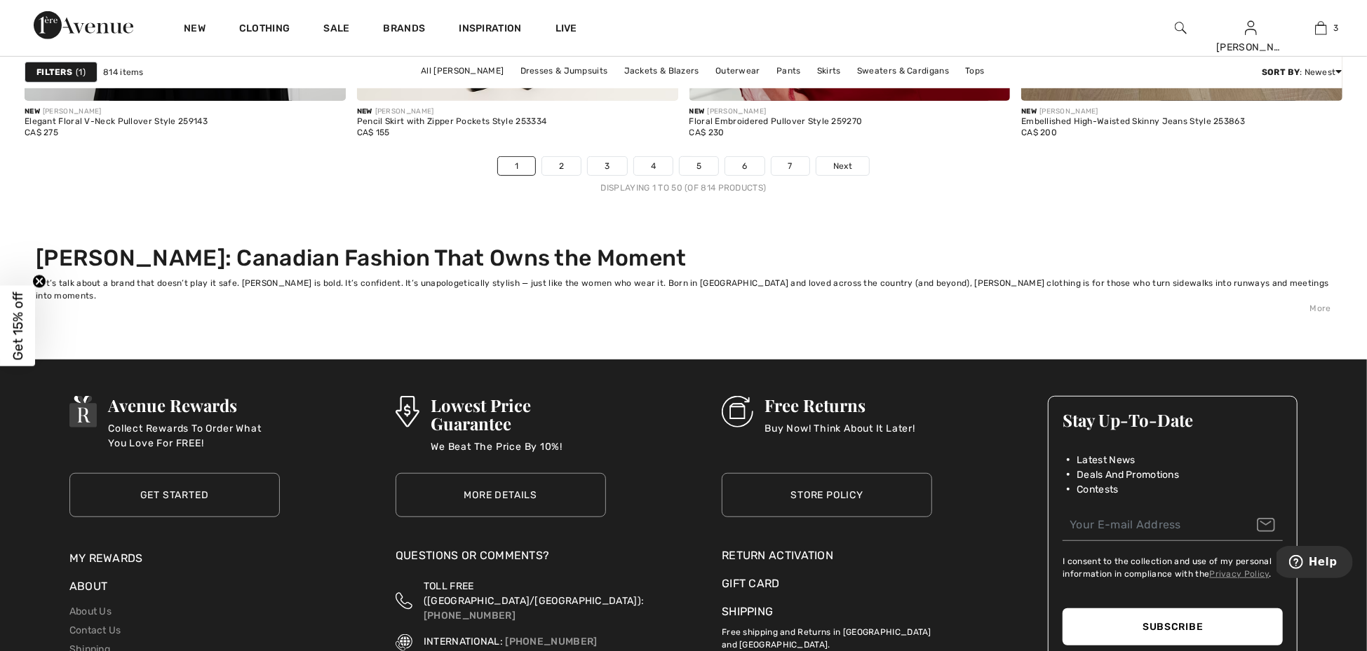
scroll to position [8777, 0]
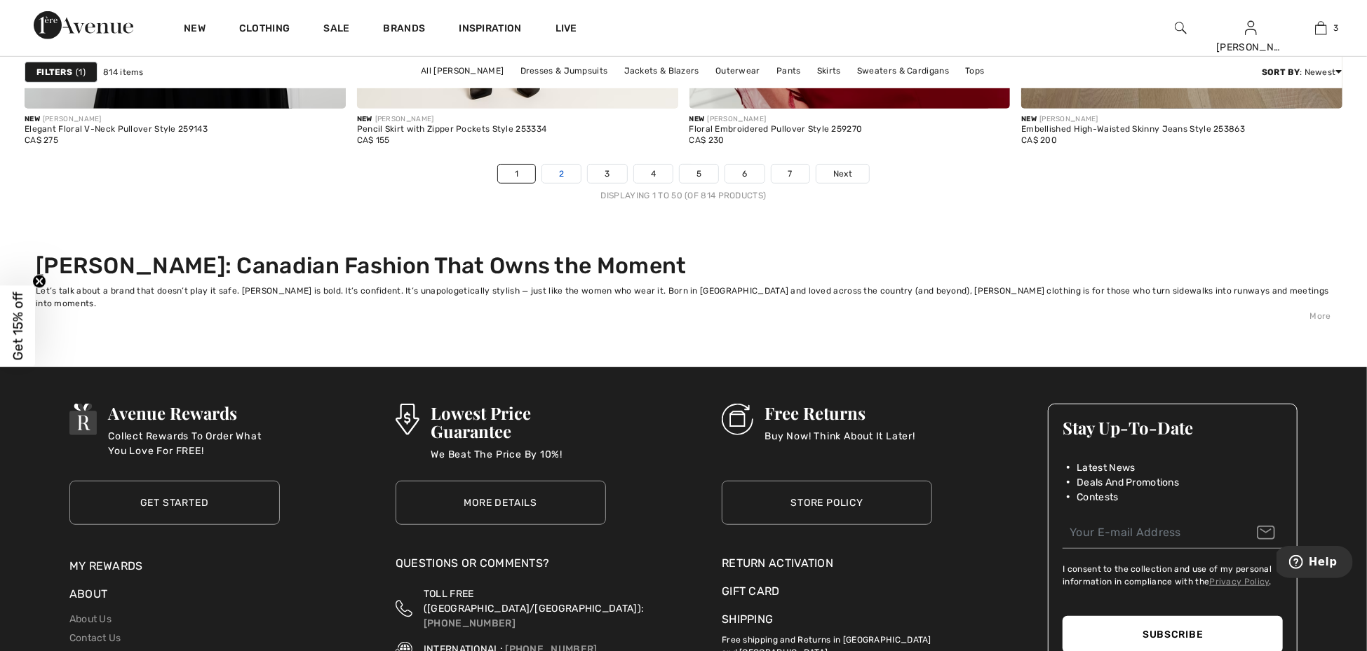
click at [559, 172] on link "2" at bounding box center [561, 174] width 39 height 18
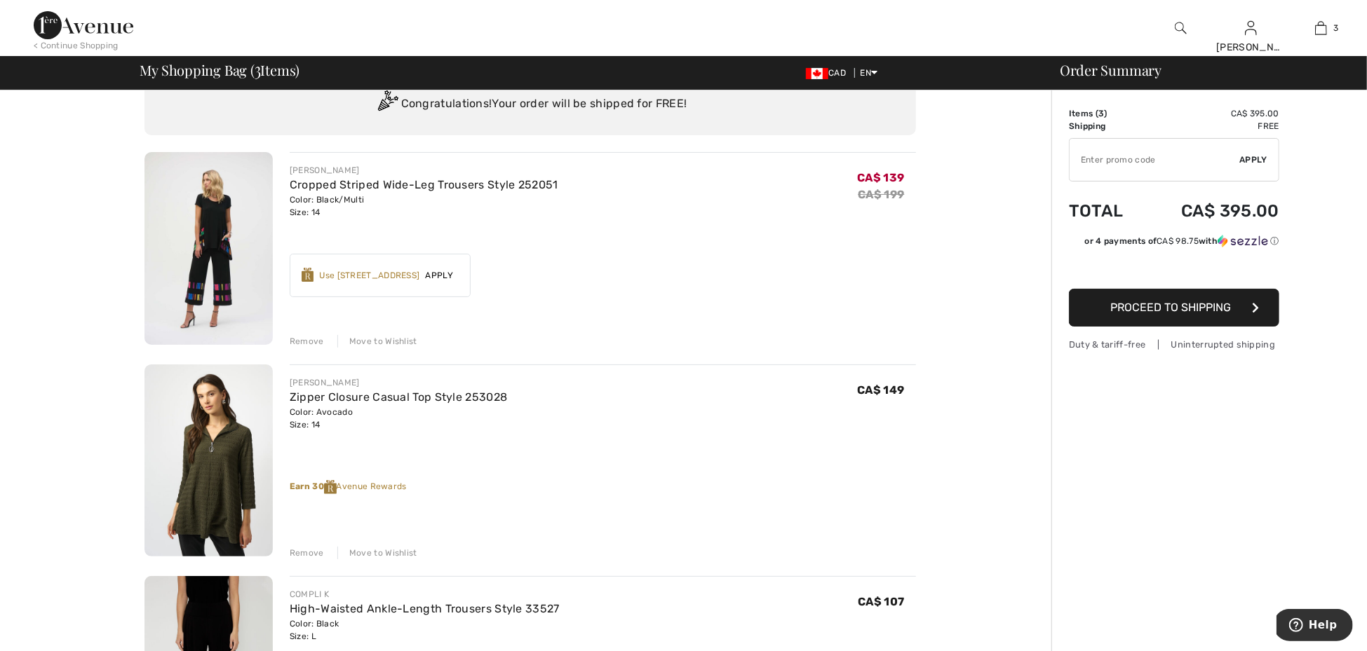
scroll to position [55, 0]
click at [315, 550] on div "Remove" at bounding box center [307, 552] width 34 height 13
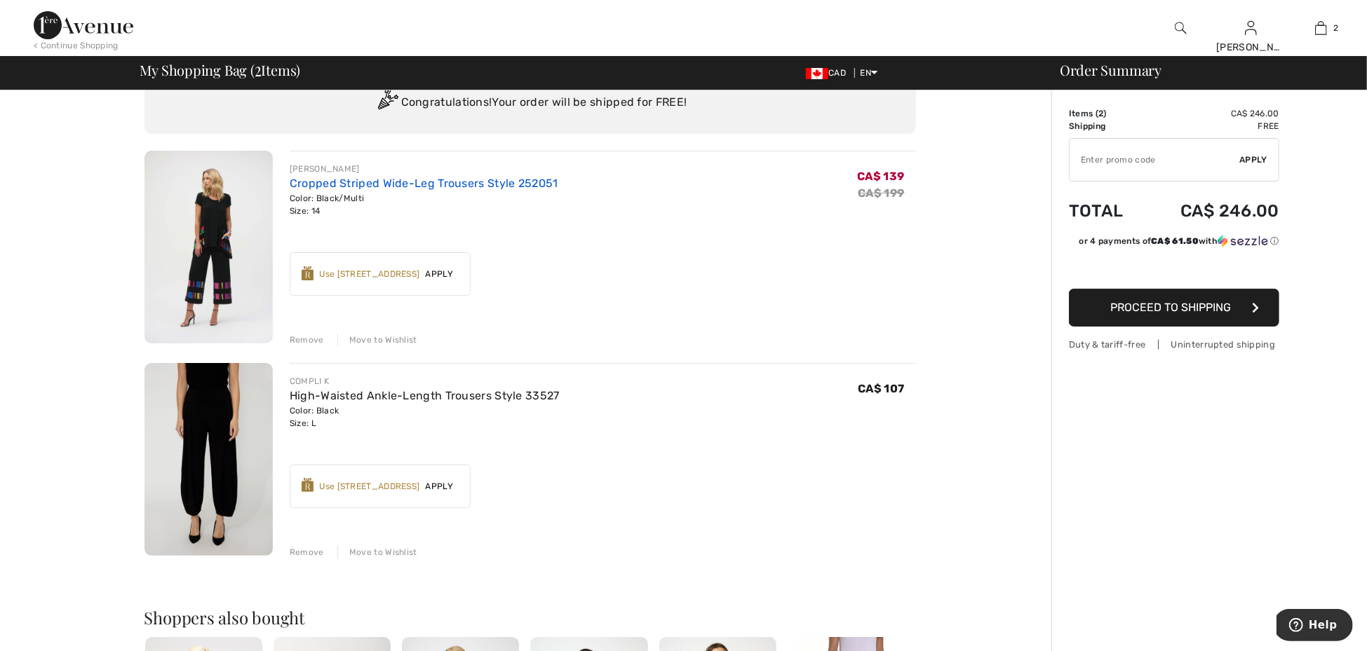
click at [384, 182] on link "Cropped Striped Wide-Leg Trousers Style 252051" at bounding box center [424, 183] width 269 height 13
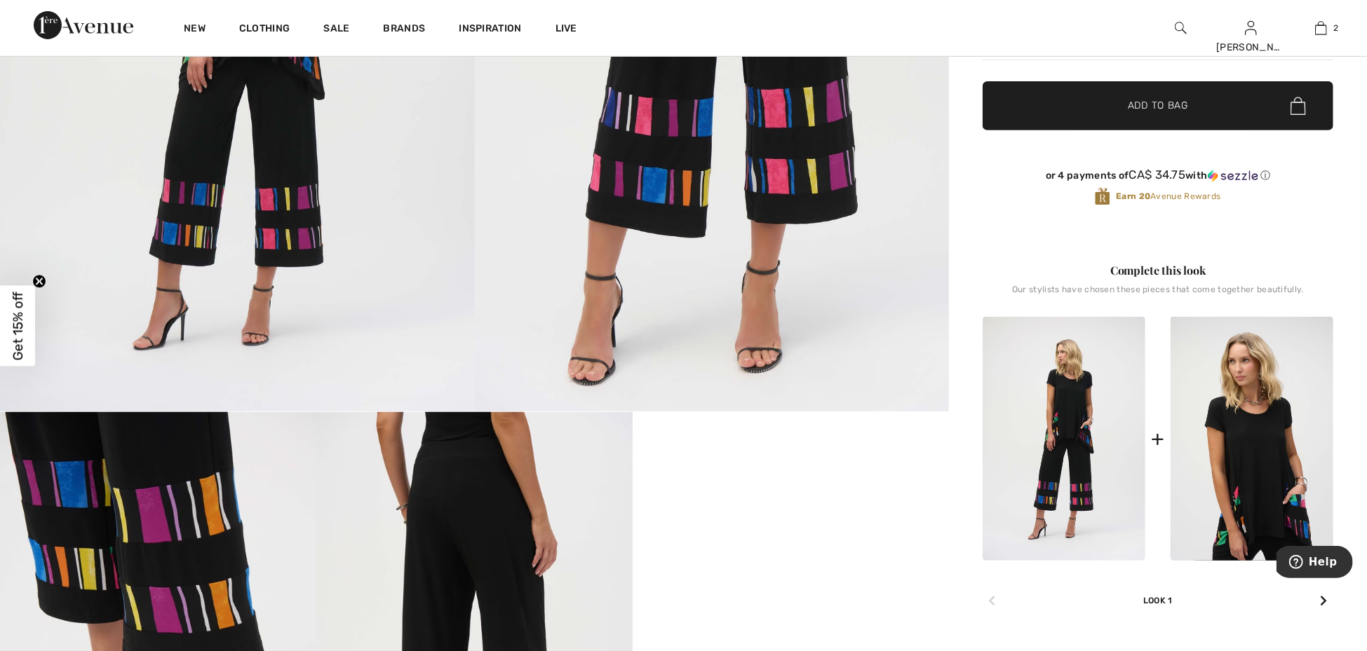
scroll to position [388, 0]
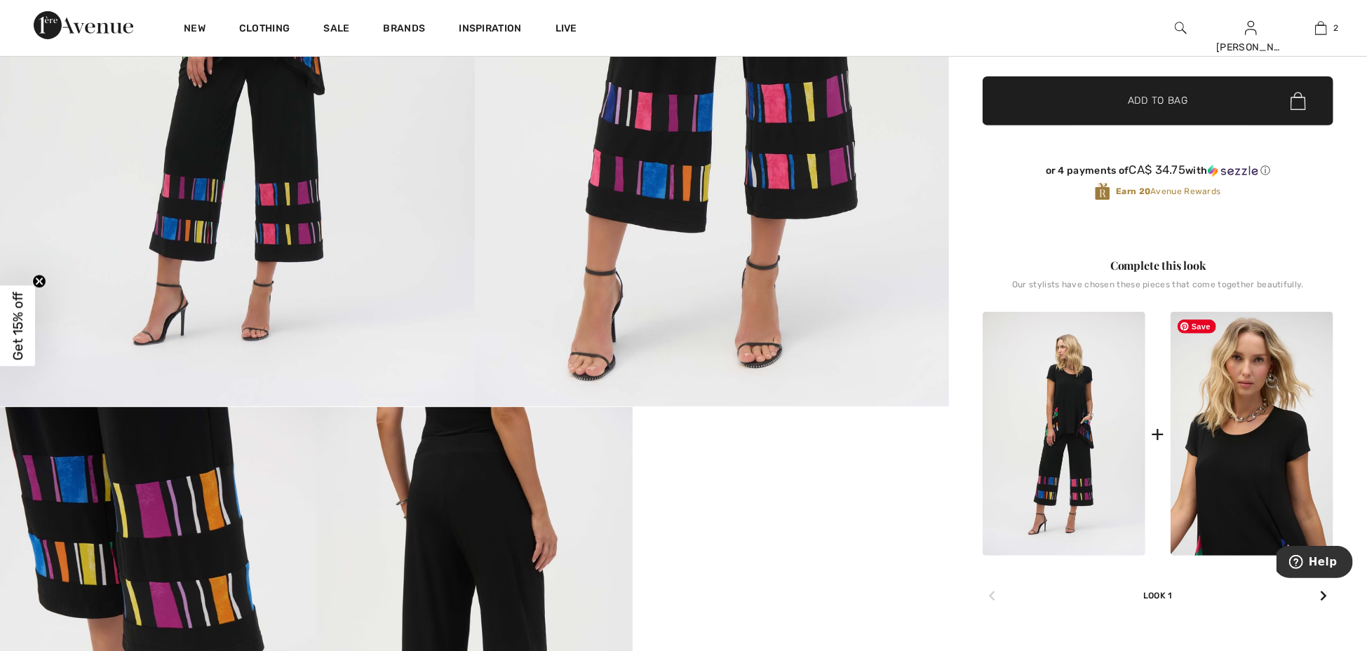
click at [1264, 475] on img at bounding box center [1251, 434] width 163 height 244
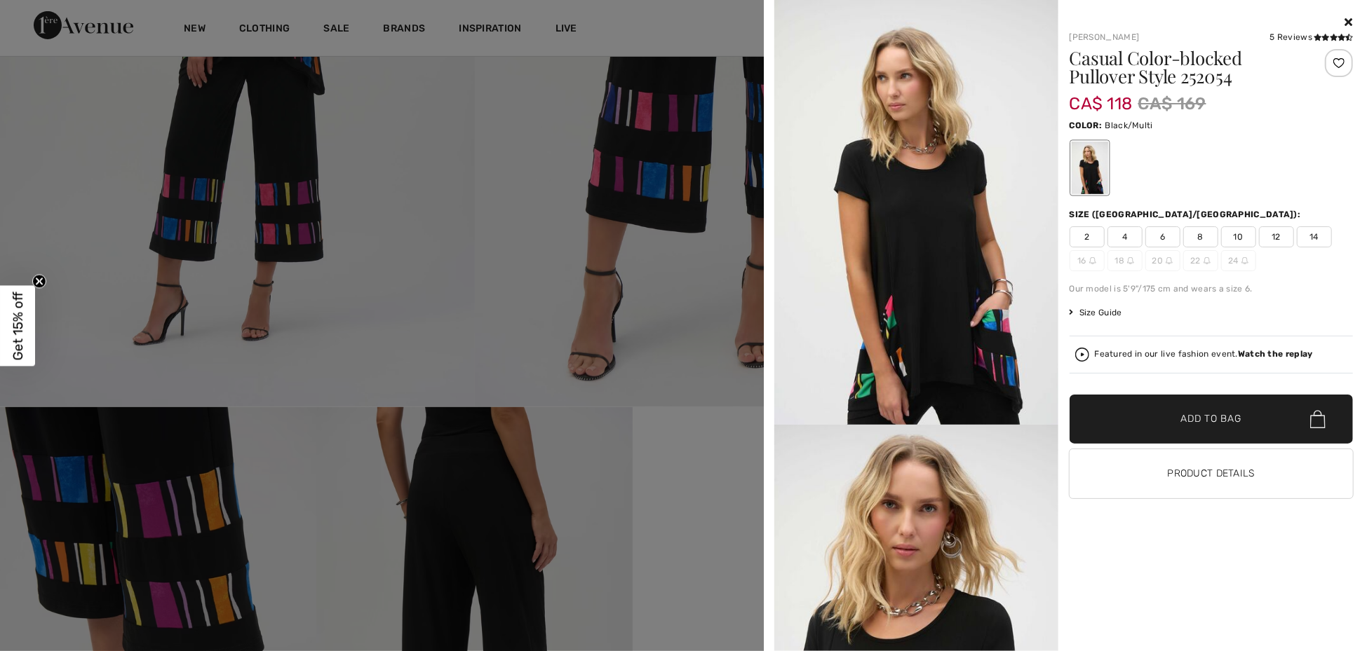
click at [1319, 238] on span "14" at bounding box center [1314, 237] width 35 height 21
click at [1194, 421] on span "Add to Bag" at bounding box center [1211, 419] width 60 height 15
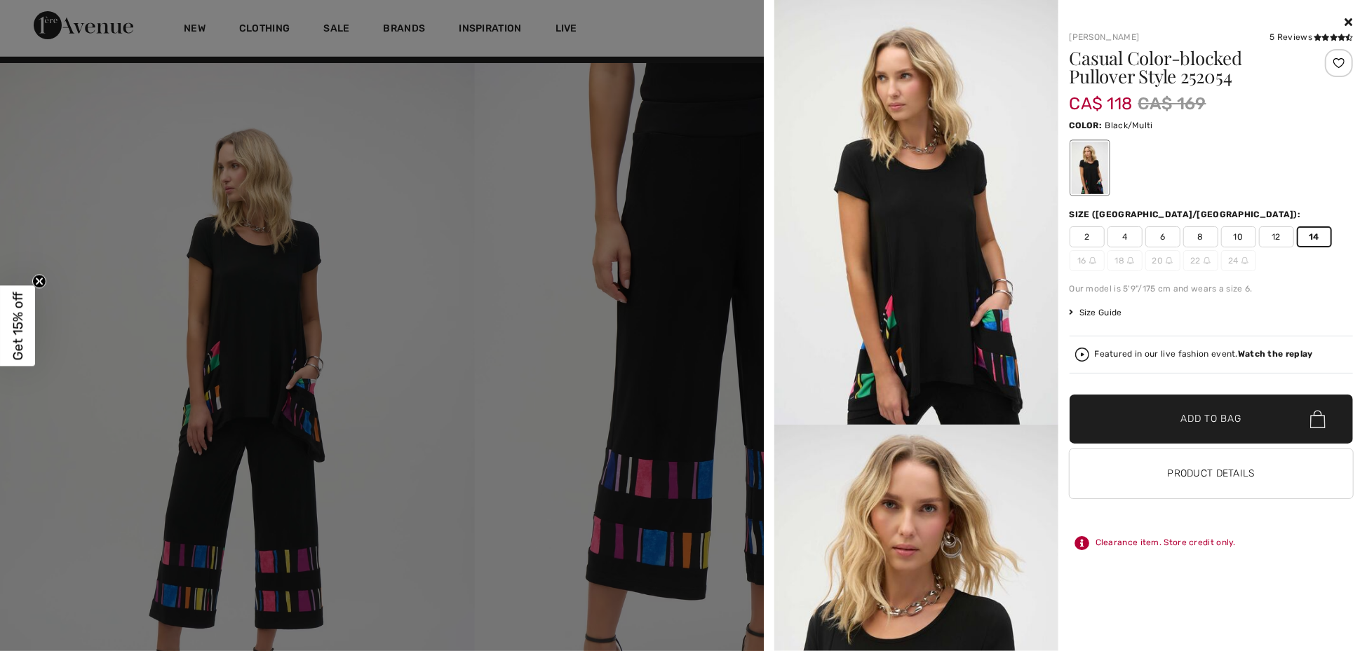
scroll to position [0, 0]
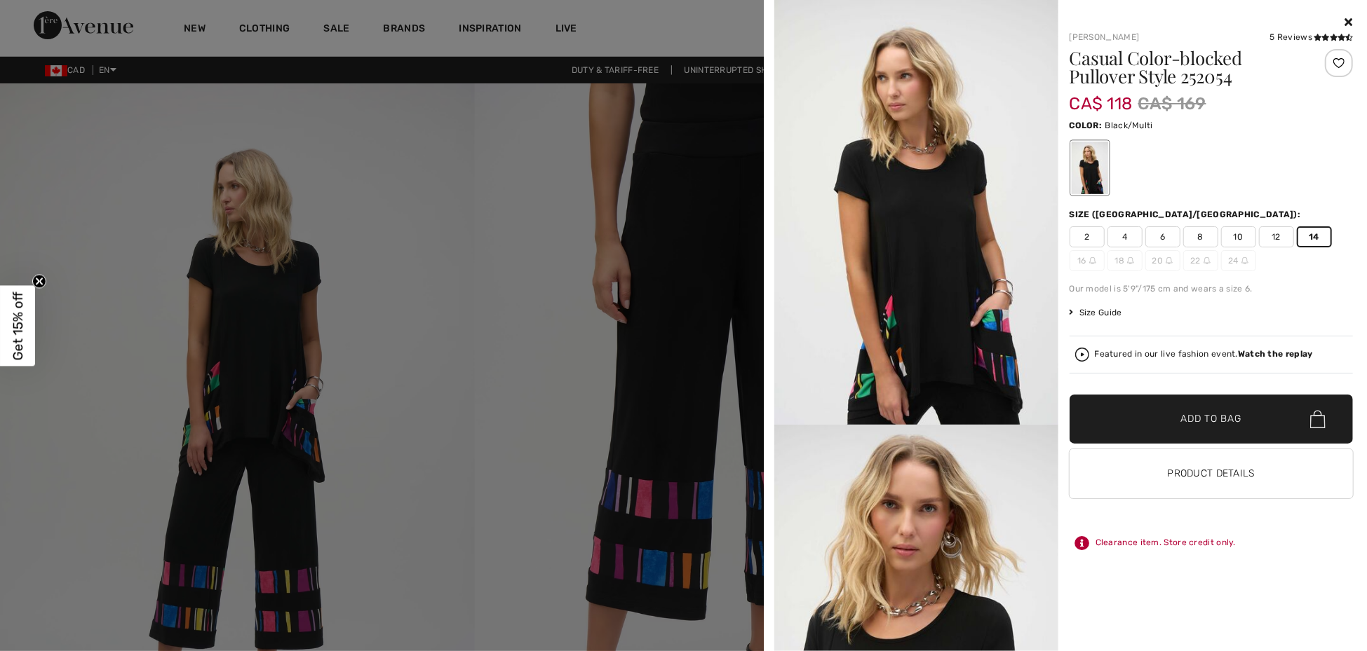
click at [1346, 18] on icon at bounding box center [1349, 21] width 8 height 11
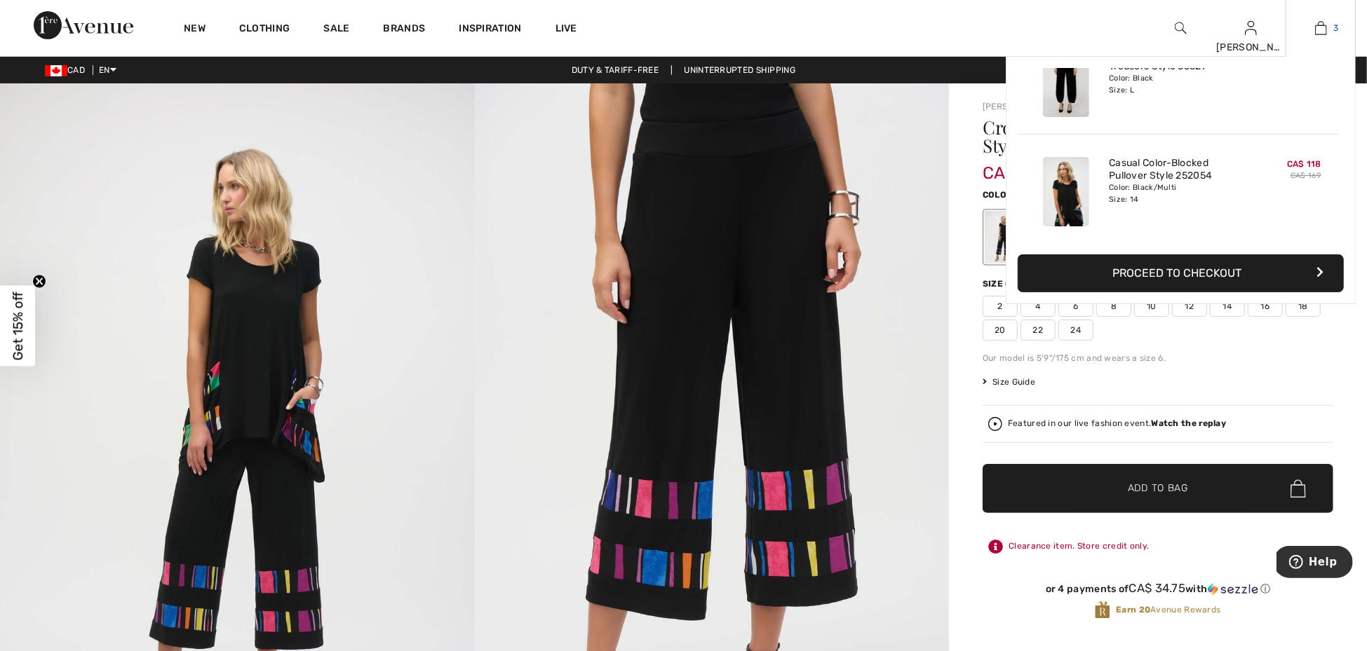
click at [1330, 27] on link "3" at bounding box center [1320, 28] width 69 height 17
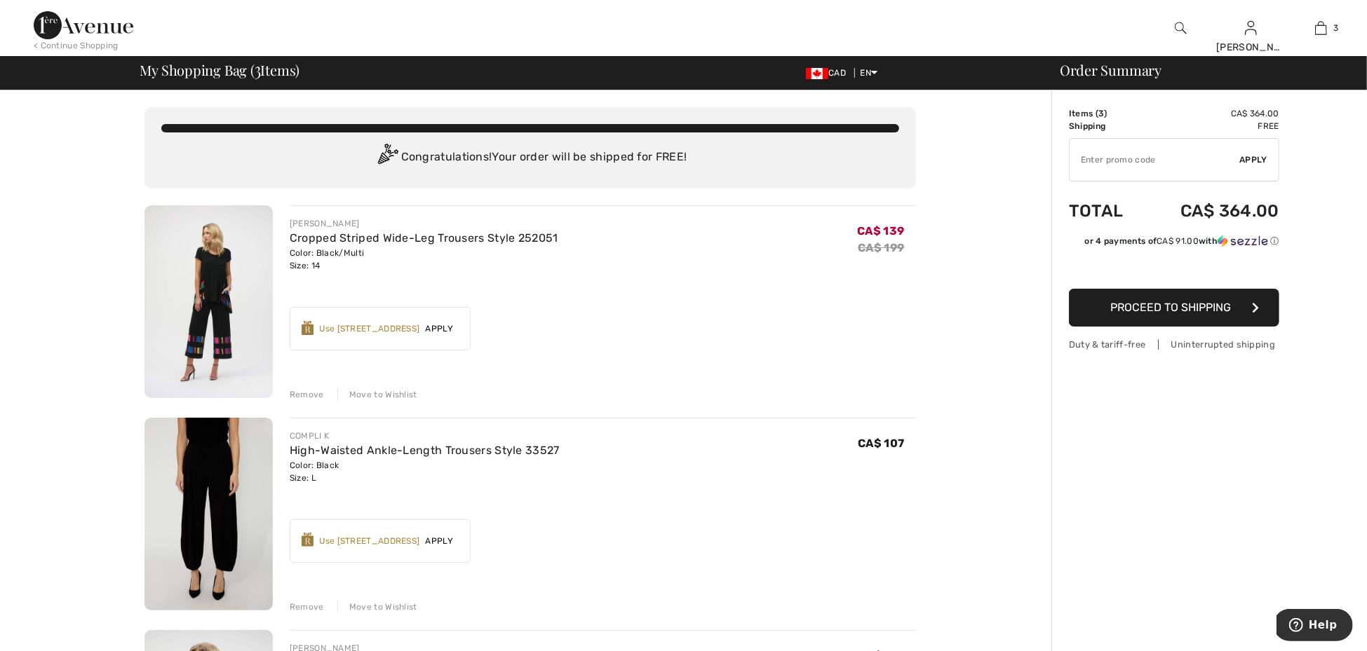
click at [1191, 305] on span "Proceed to Shipping" at bounding box center [1170, 307] width 121 height 13
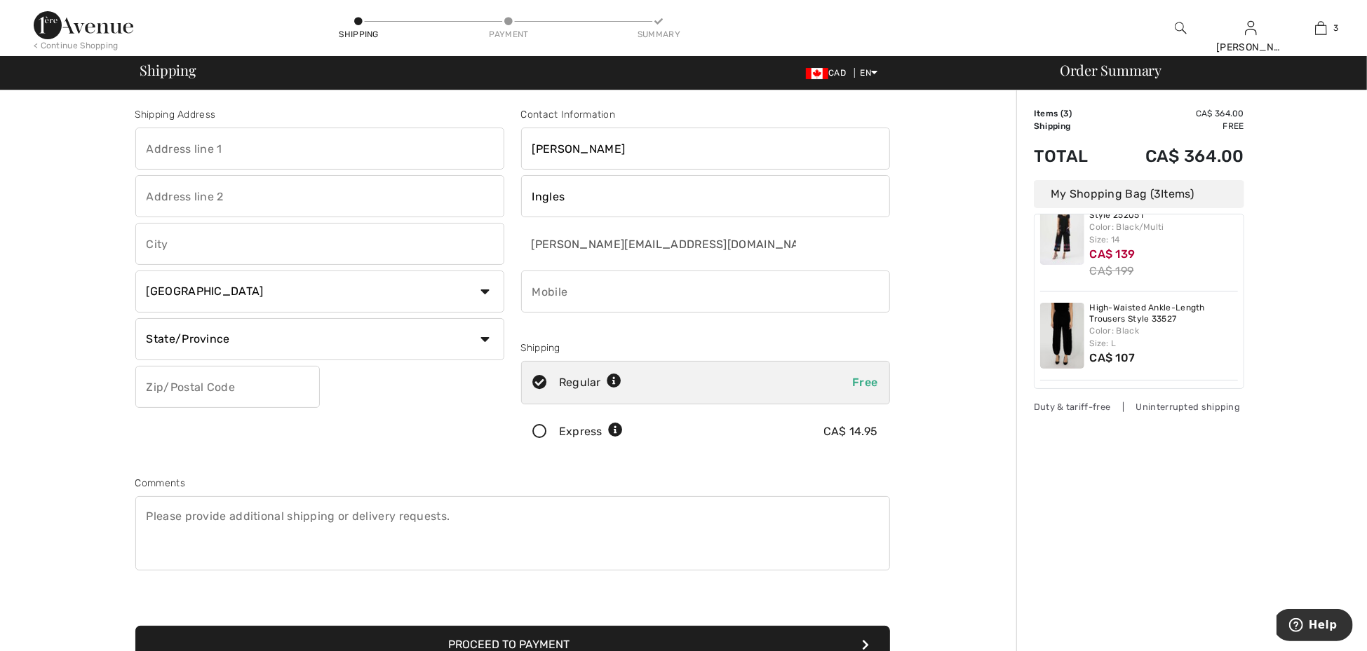
scroll to position [34, 0]
click at [288, 153] on input "text" at bounding box center [319, 149] width 369 height 42
type input "[STREET_ADDRESS]"
type input "Antigonish"
select select "NS"
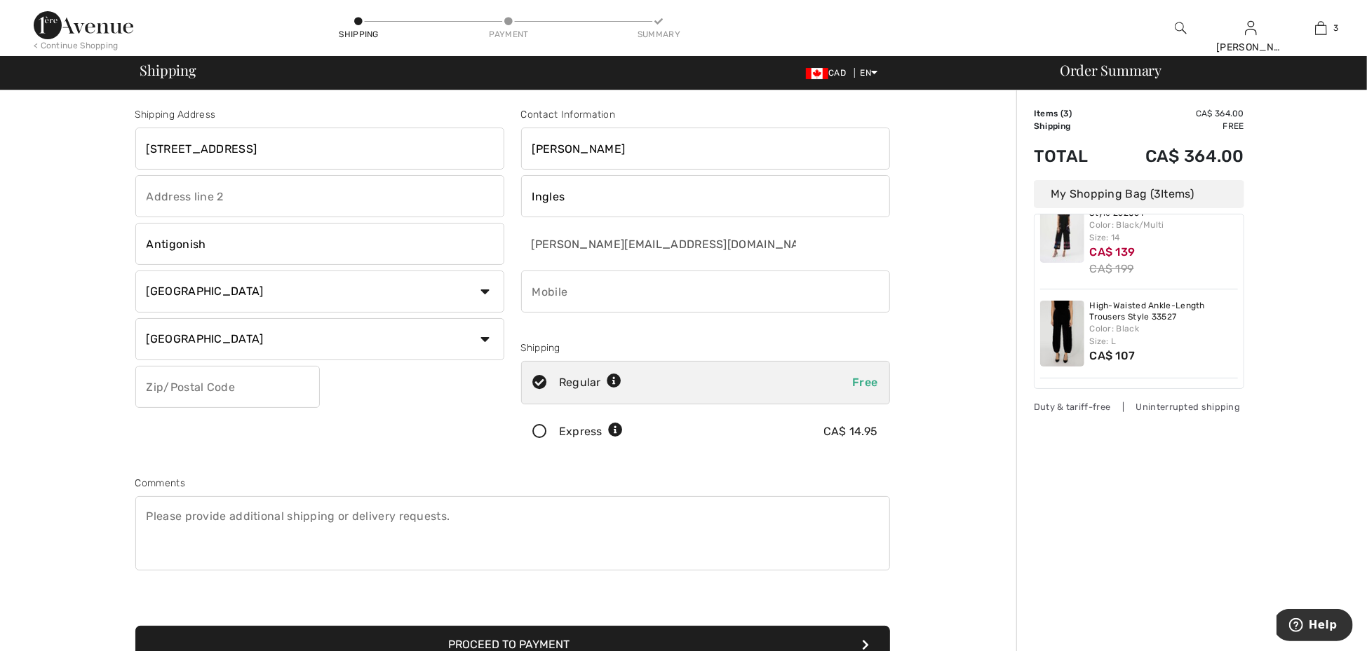
type input "B2G 0B4"
type input "9028701305"
type input "B2G0B4"
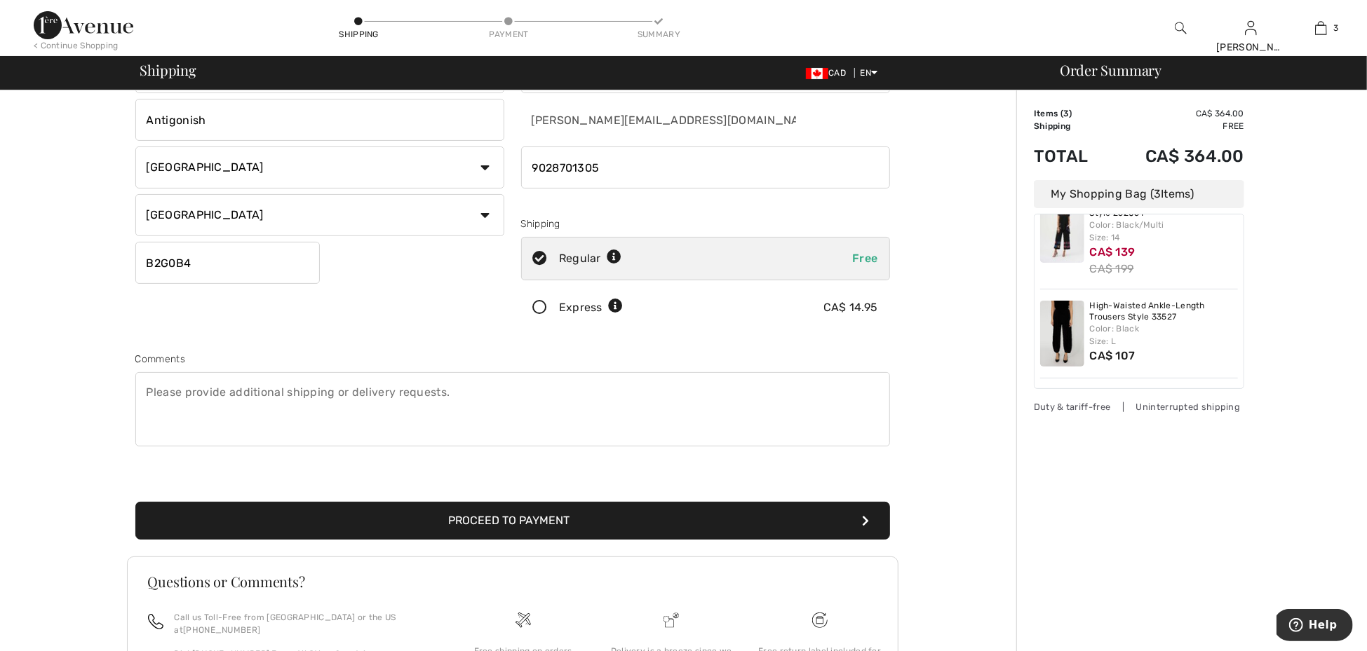
scroll to position [116, 0]
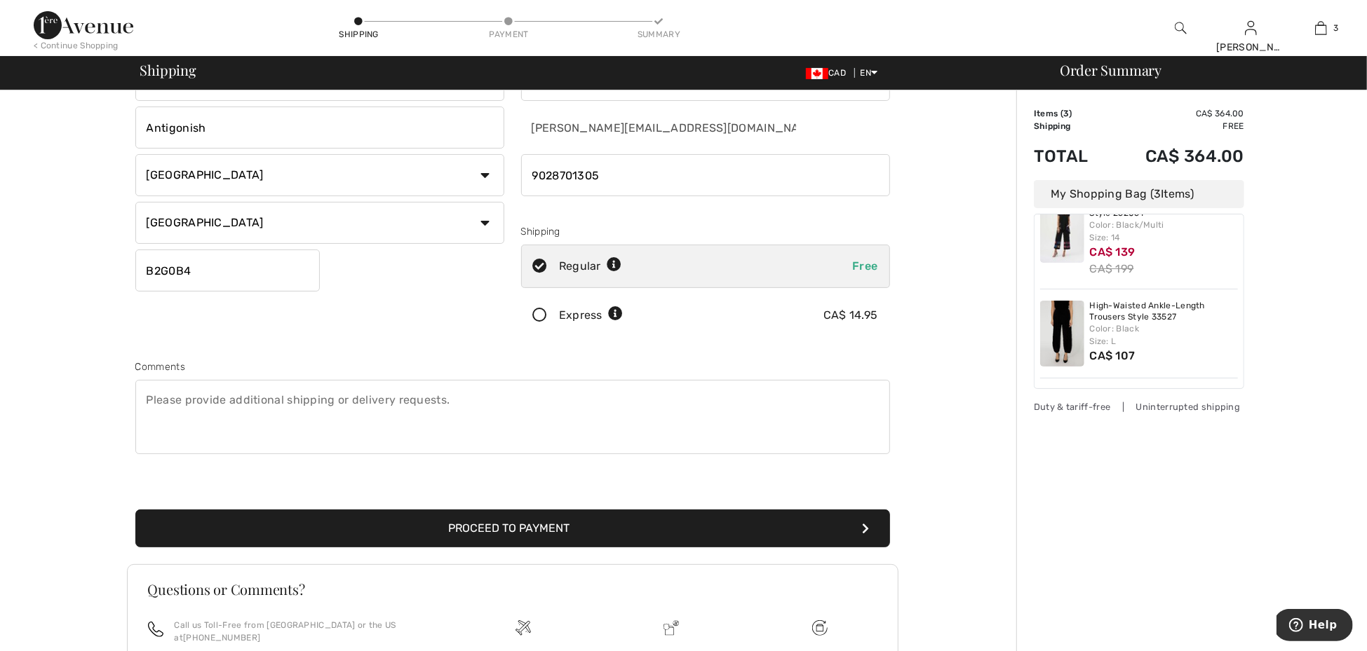
click at [135, 510] on button "Proceed to Payment" at bounding box center [512, 529] width 755 height 38
